Goal: Find specific page/section: Find specific page/section

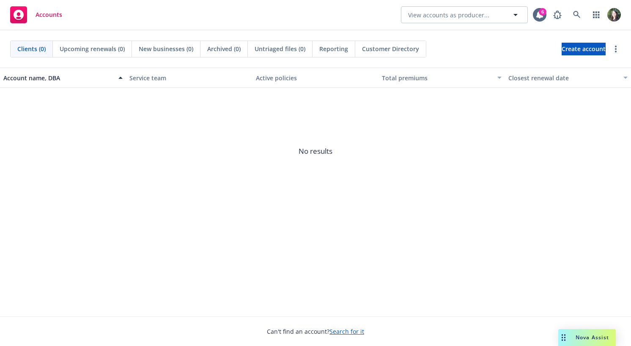
click at [404, 51] on span "Customer Directory" at bounding box center [390, 48] width 57 height 9
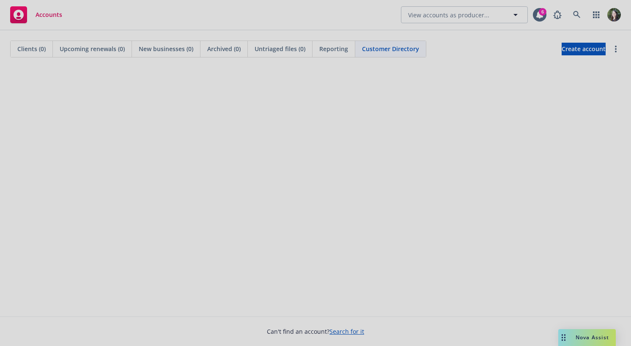
click at [513, 79] on div at bounding box center [315, 173] width 631 height 346
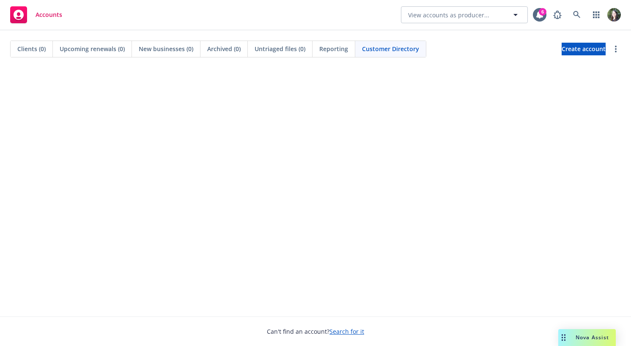
click at [412, 52] on span "Customer Directory" at bounding box center [390, 48] width 57 height 9
